Goal: Check status: Check status

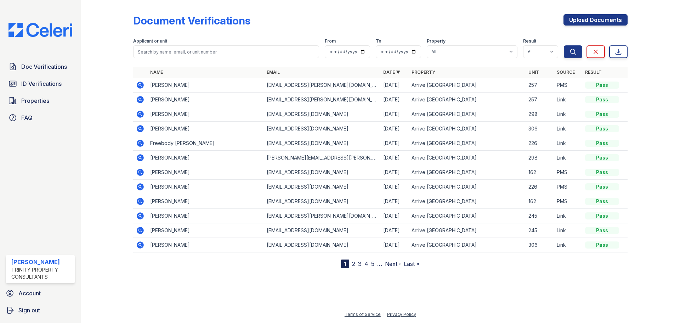
click at [253, 41] on div "Applicant or unit" at bounding box center [226, 41] width 186 height 7
click at [250, 44] on div "Applicant or unit" at bounding box center [226, 41] width 186 height 7
click at [249, 46] on input "search" at bounding box center [226, 51] width 186 height 13
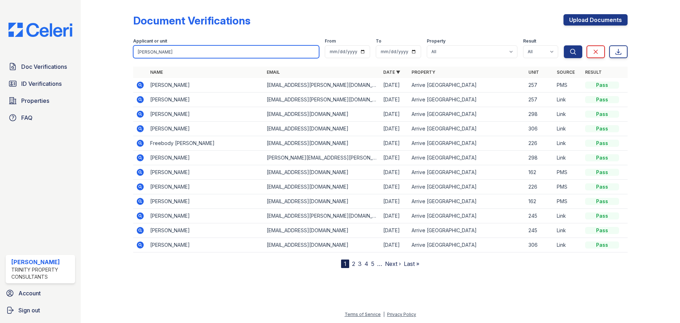
type input "bailey"
click at [564, 45] on button "Search" at bounding box center [573, 51] width 18 height 13
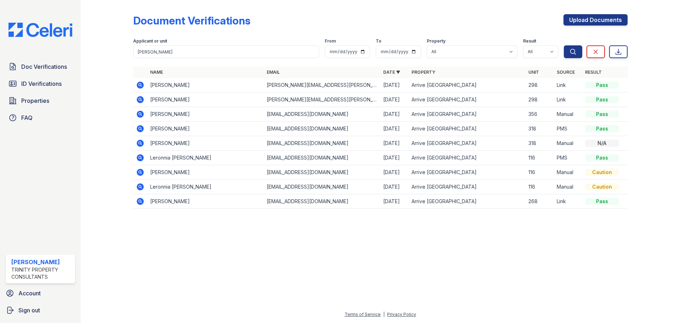
click at [137, 85] on icon at bounding box center [140, 85] width 9 height 9
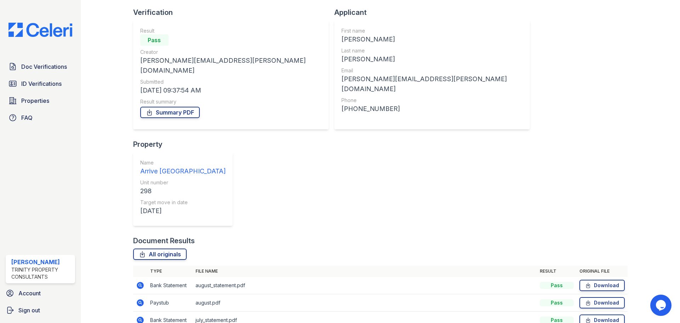
scroll to position [45, 0]
click at [140, 298] on icon at bounding box center [140, 302] width 9 height 9
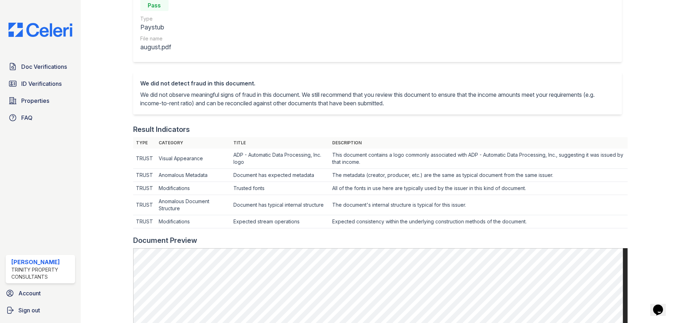
scroll to position [35, 0]
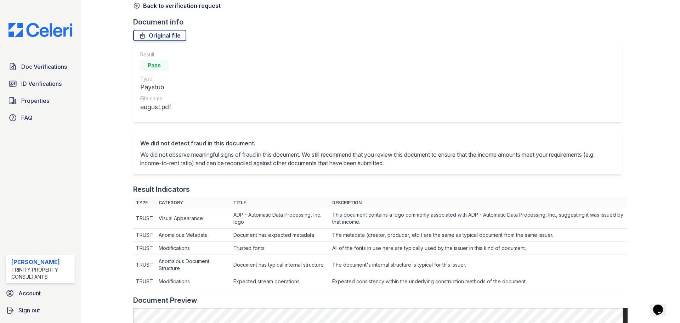
click at [140, 5] on link "Back to verification request" at bounding box center [176, 5] width 87 height 9
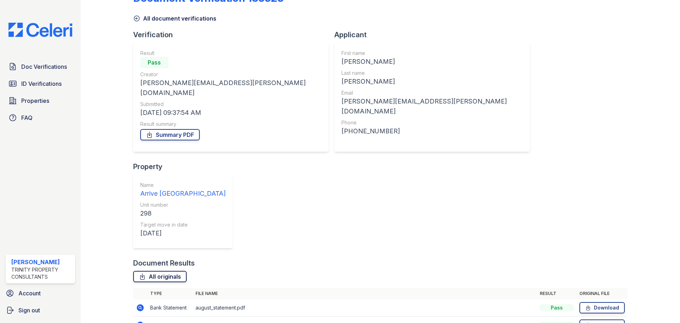
scroll to position [45, 0]
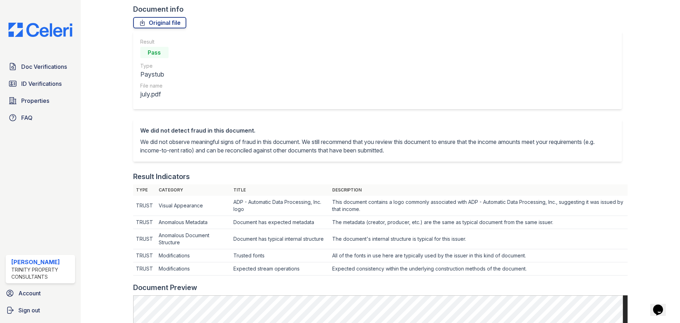
scroll to position [35, 0]
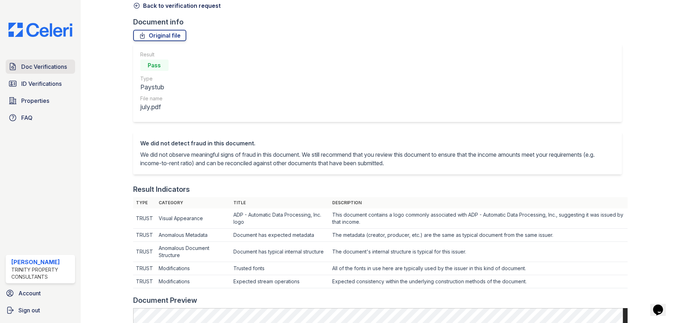
click at [63, 71] on span "Doc Verifications" at bounding box center [44, 66] width 46 height 9
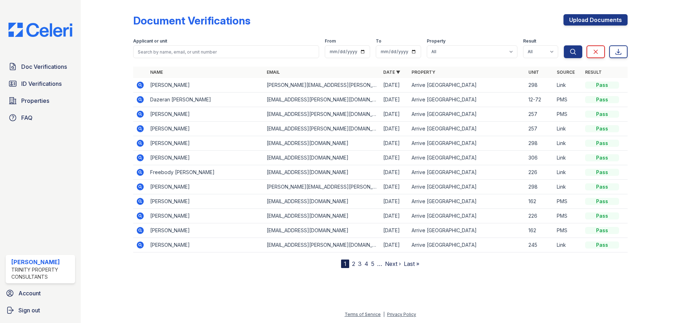
click at [137, 191] on td at bounding box center [140, 187] width 14 height 15
click at [142, 183] on icon at bounding box center [140, 186] width 9 height 9
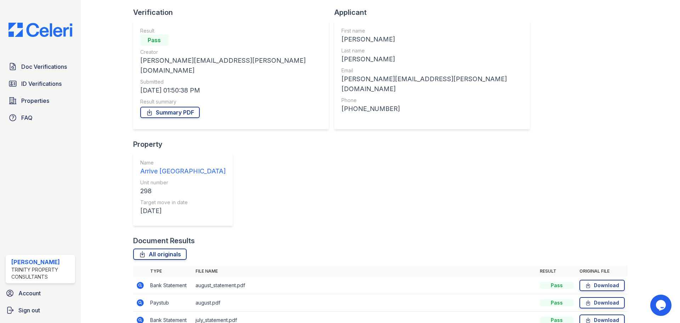
scroll to position [45, 0]
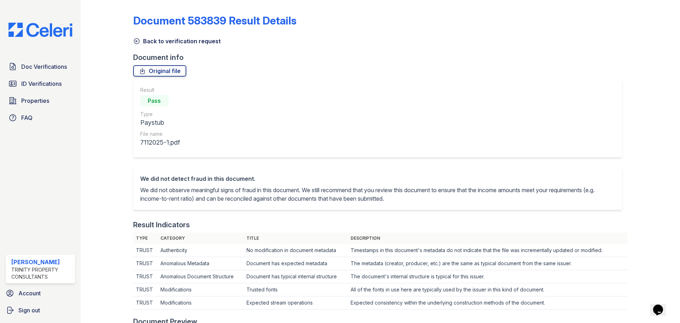
click at [141, 37] on link "Back to verification request" at bounding box center [176, 41] width 87 height 9
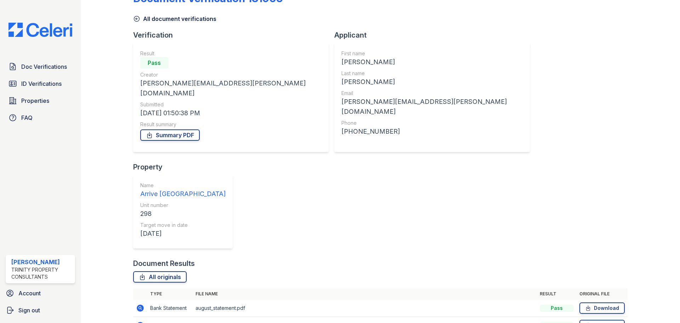
scroll to position [45, 0]
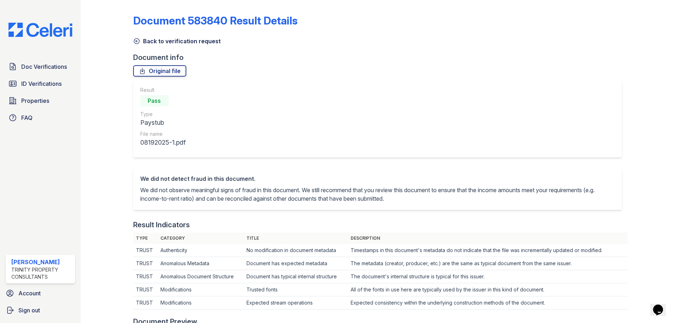
click at [158, 40] on link "Back to verification request" at bounding box center [176, 41] width 87 height 9
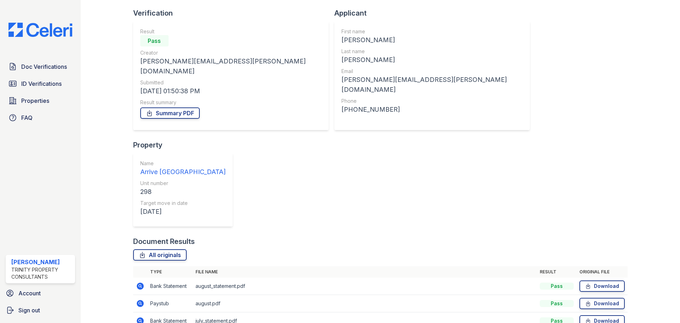
scroll to position [45, 0]
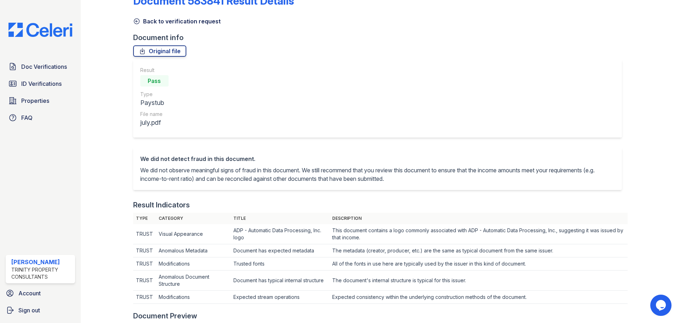
scroll to position [13, 0]
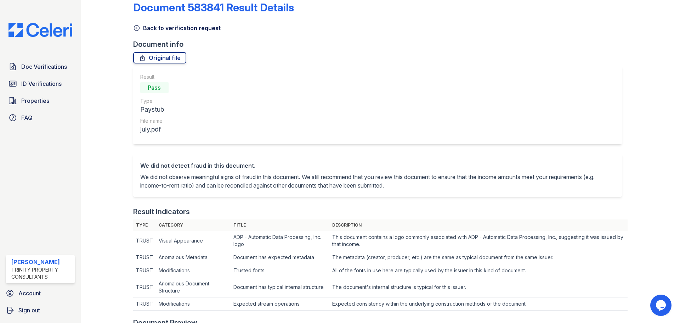
click at [185, 29] on link "Back to verification request" at bounding box center [176, 28] width 87 height 9
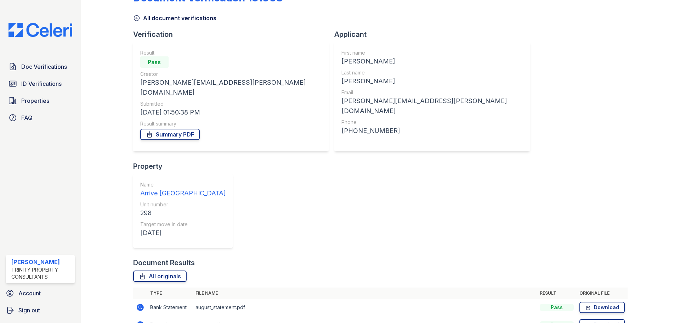
scroll to position [45, 0]
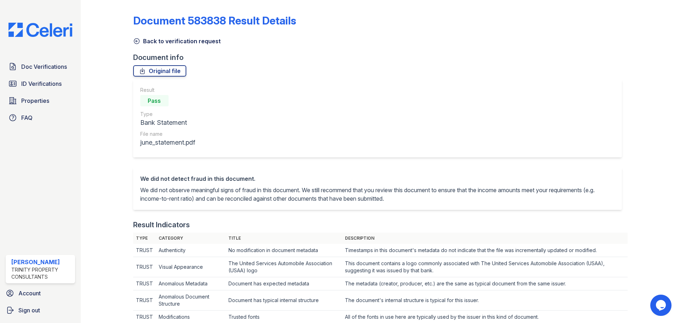
click at [158, 41] on link "Back to verification request" at bounding box center [176, 41] width 87 height 9
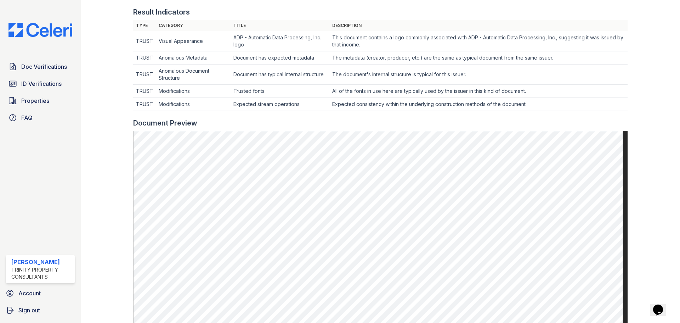
click at [338, 51] on td "Expected consistency within the underlying construction methods of the document." at bounding box center [478, 41] width 298 height 20
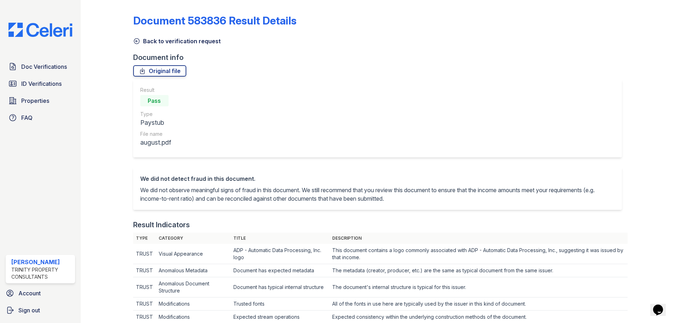
click at [153, 41] on link "Back to verification request" at bounding box center [176, 41] width 87 height 9
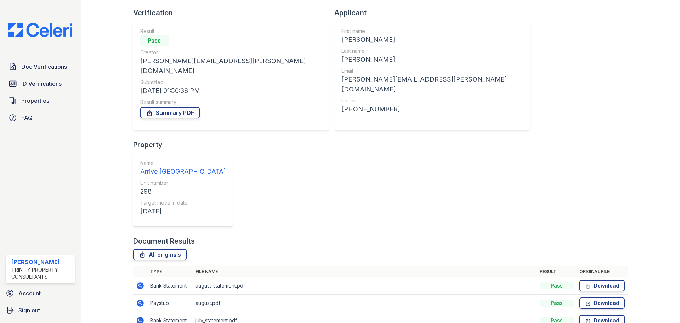
scroll to position [45, 0]
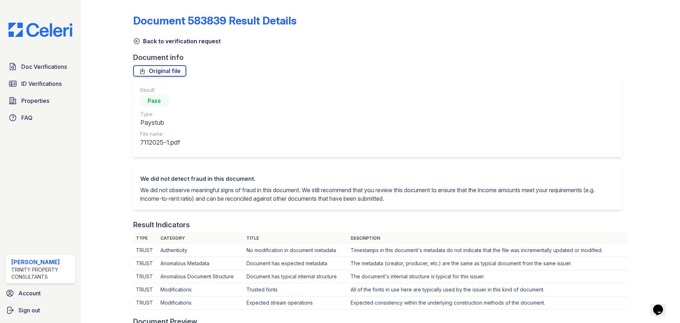
click at [135, 44] on icon at bounding box center [136, 41] width 5 height 5
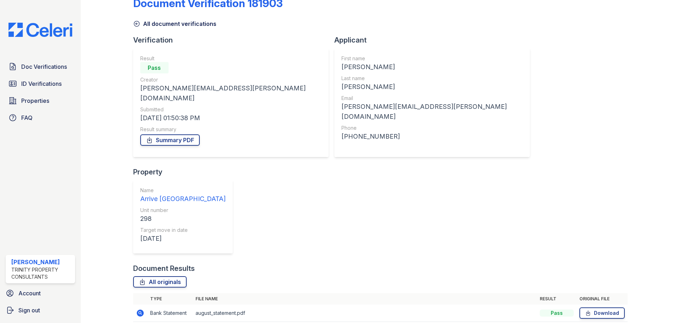
scroll to position [45, 0]
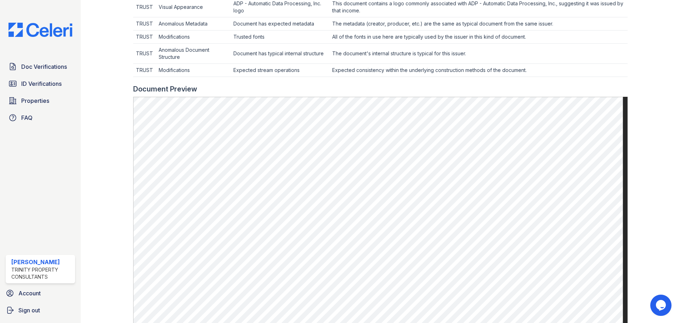
scroll to position [319, 0]
